Goal: Task Accomplishment & Management: Manage account settings

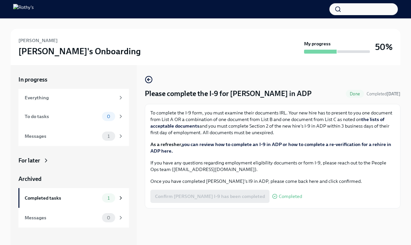
click at [184, 196] on div "Confirm [PERSON_NAME] I-9 has been completed Completed" at bounding box center [226, 196] width 152 height 13
click at [91, 119] on div "To do tasks" at bounding box center [62, 116] width 75 height 7
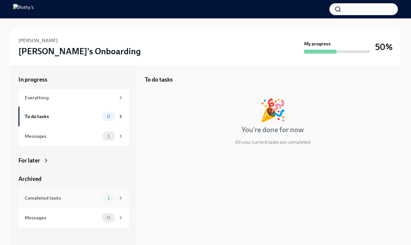
click at [82, 197] on div "Completed tasks" at bounding box center [62, 197] width 75 height 7
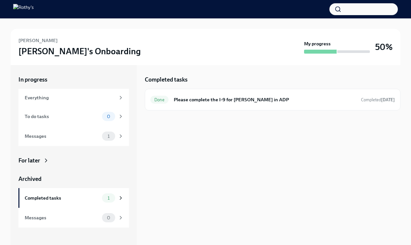
click at [311, 41] on strong "My progress" at bounding box center [317, 43] width 27 height 7
click at [59, 138] on div "Messages" at bounding box center [62, 136] width 75 height 7
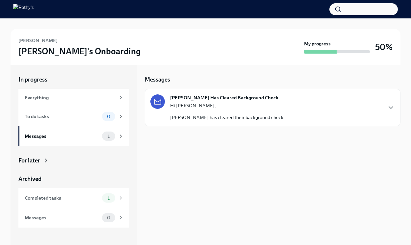
click at [232, 108] on p "Hi [PERSON_NAME]," at bounding box center [227, 105] width 115 height 7
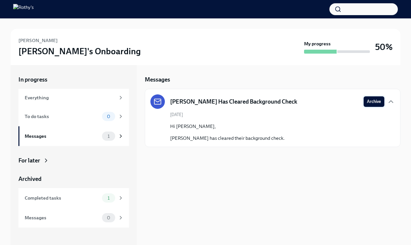
click at [373, 103] on span "Archive" at bounding box center [374, 101] width 14 height 7
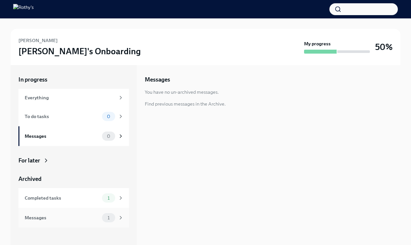
click at [63, 224] on div "Messages 1" at bounding box center [73, 218] width 111 height 20
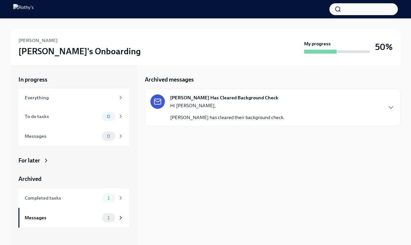
click at [257, 107] on p "Hi [PERSON_NAME]," at bounding box center [227, 105] width 115 height 7
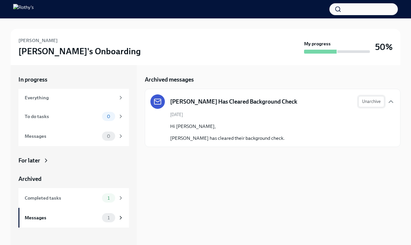
click at [368, 102] on span "Unarchive" at bounding box center [371, 101] width 19 height 7
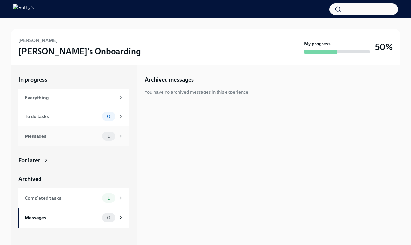
click at [79, 138] on div "Messages" at bounding box center [62, 136] width 75 height 7
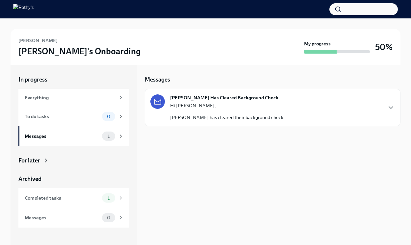
click at [354, 107] on div "[PERSON_NAME] Has Cleared Background Check Hi [PERSON_NAME], [PERSON_NAME] has …" at bounding box center [272, 107] width 245 height 26
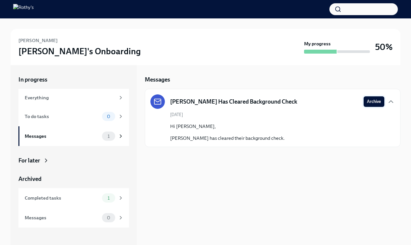
click at [375, 100] on span "Archive" at bounding box center [374, 101] width 14 height 7
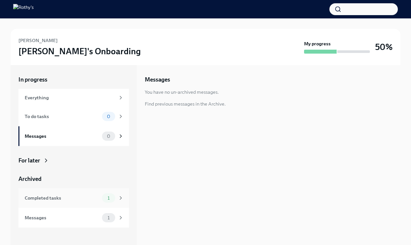
click at [59, 191] on div "Completed tasks 1" at bounding box center [73, 198] width 111 height 20
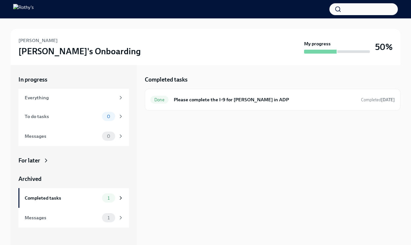
click at [40, 160] on div "For later" at bounding box center [29, 161] width 22 height 8
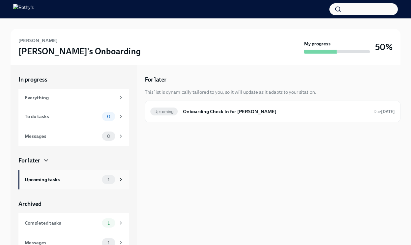
click at [69, 185] on div "Upcoming tasks 1" at bounding box center [73, 180] width 111 height 20
click at [232, 111] on h6 "Onboarding Check In for [PERSON_NAME]" at bounding box center [275, 111] width 185 height 7
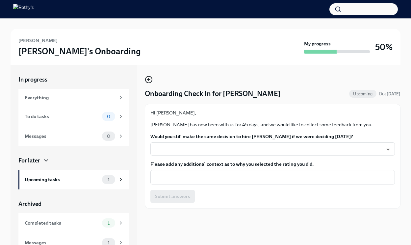
click at [147, 80] on icon "button" at bounding box center [147, 79] width 1 height 3
